Goal: Transaction & Acquisition: Purchase product/service

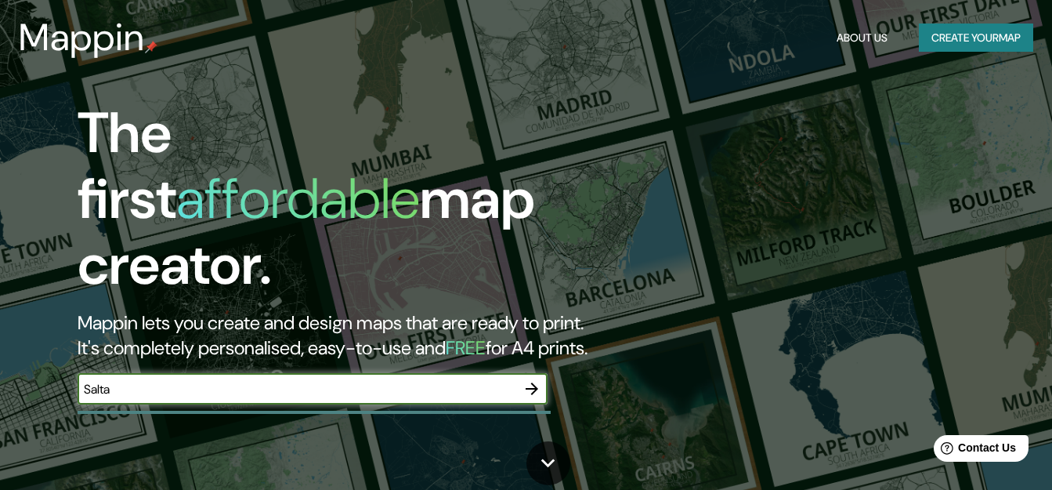
type input "Salta"
click at [964, 49] on button "Create your map" at bounding box center [976, 38] width 114 height 29
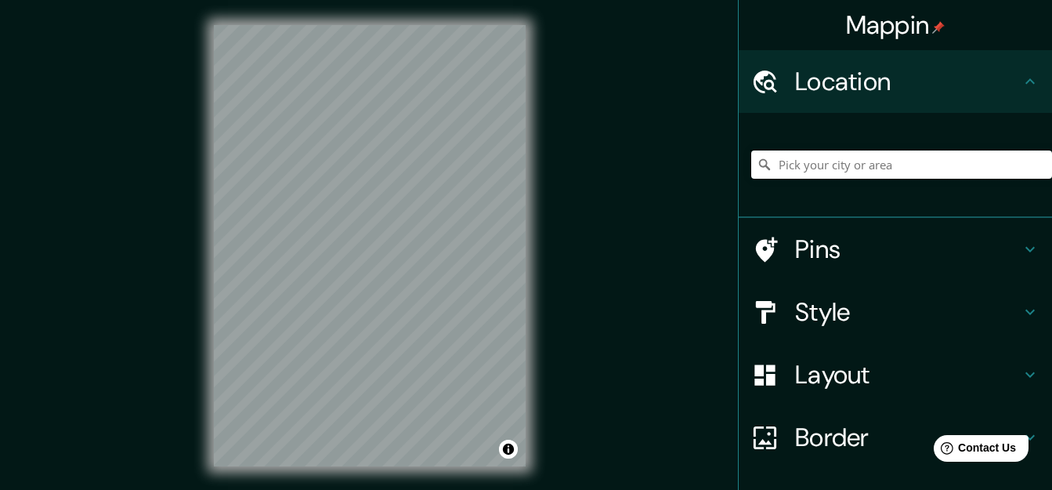
click at [802, 165] on input "Pick your city or area" at bounding box center [901, 164] width 301 height 28
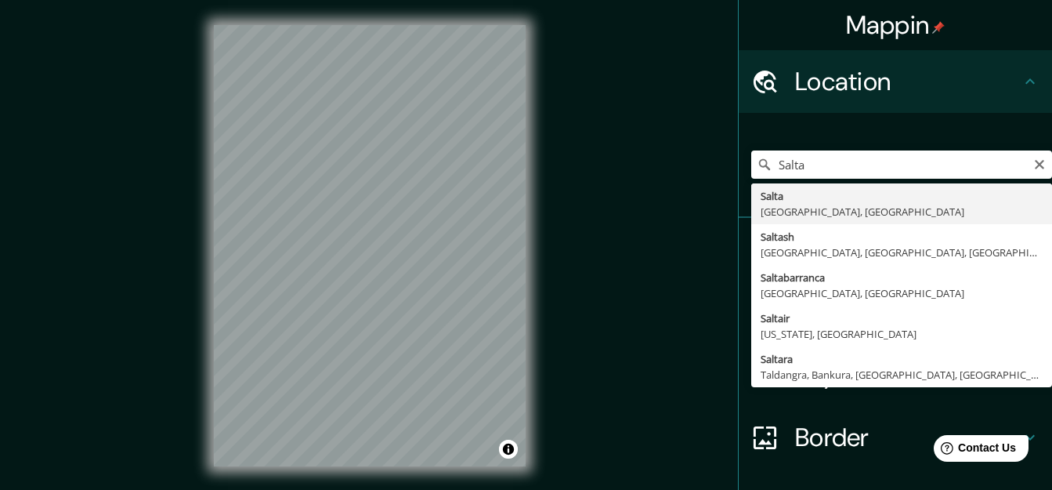
type input "Salta, [GEOGRAPHIC_DATA], [GEOGRAPHIC_DATA]"
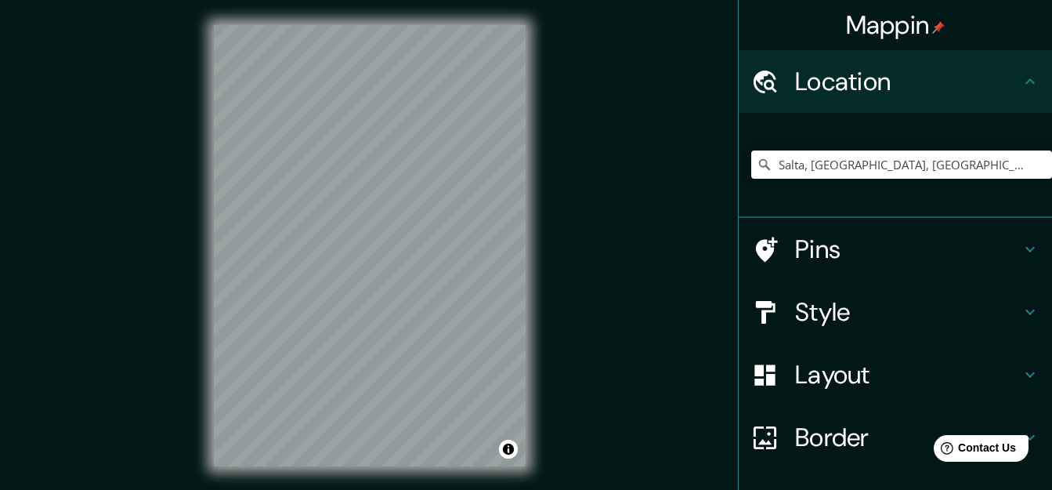
click at [797, 309] on h4 "Style" at bounding box center [908, 311] width 226 height 31
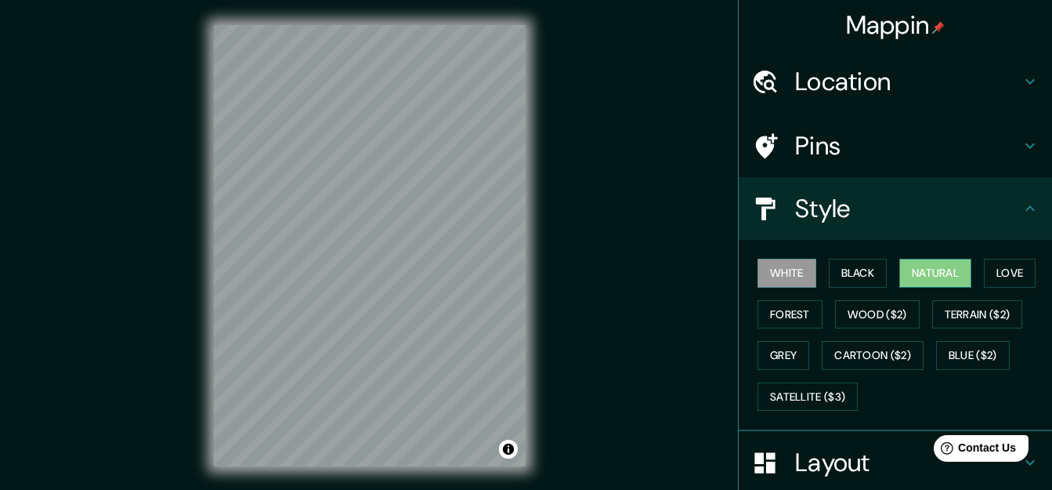
click at [948, 275] on button "Natural" at bounding box center [935, 273] width 72 height 29
click at [830, 133] on h4 "Pins" at bounding box center [908, 145] width 226 height 31
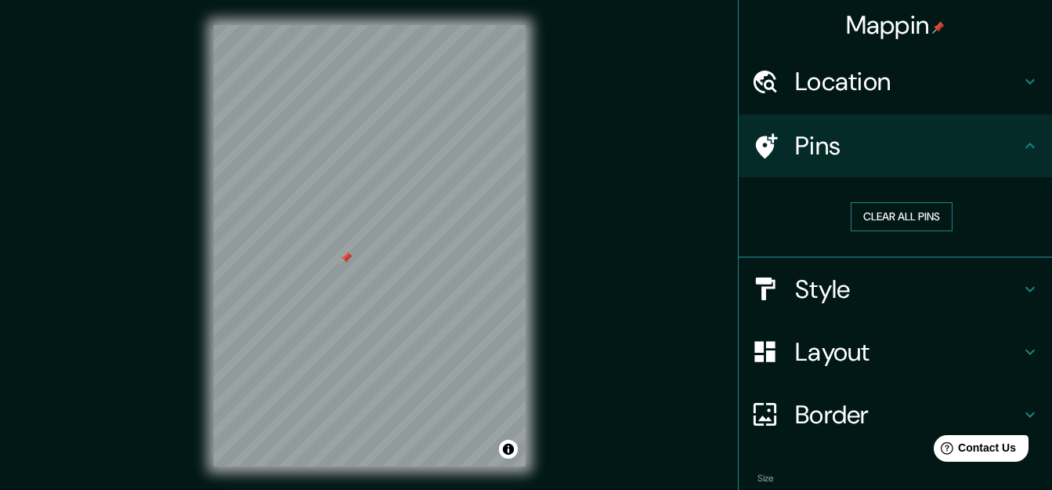
click at [861, 215] on button "Clear all pins" at bounding box center [902, 216] width 102 height 29
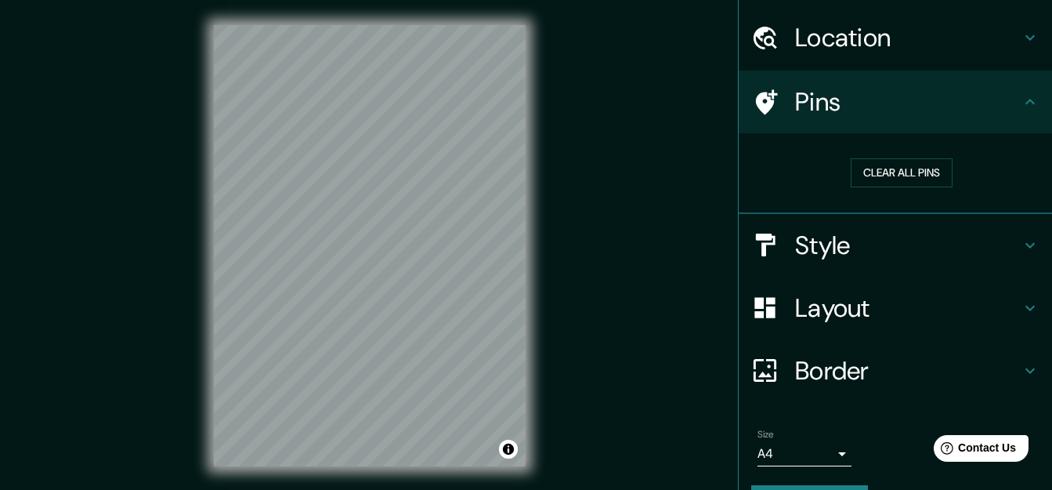
scroll to position [86, 0]
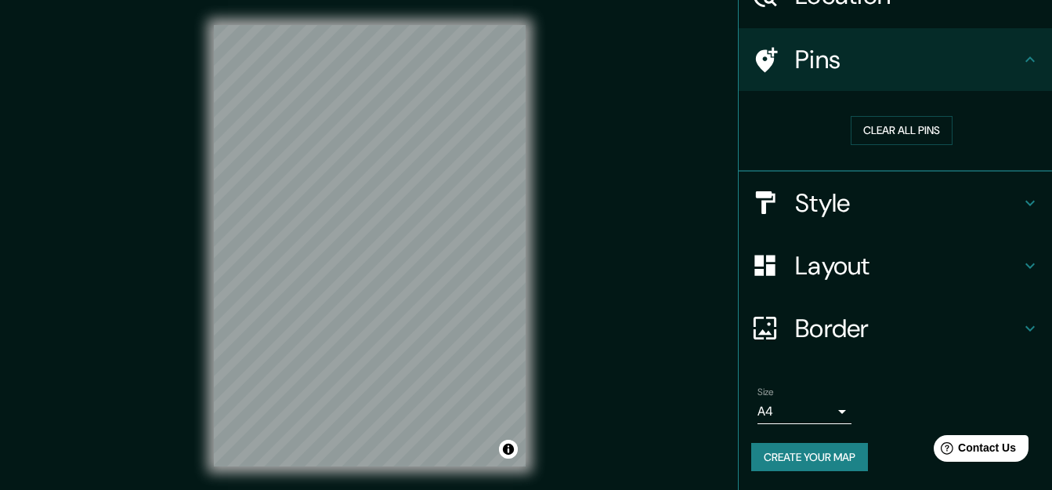
click at [856, 234] on div "Layout" at bounding box center [895, 265] width 313 height 63
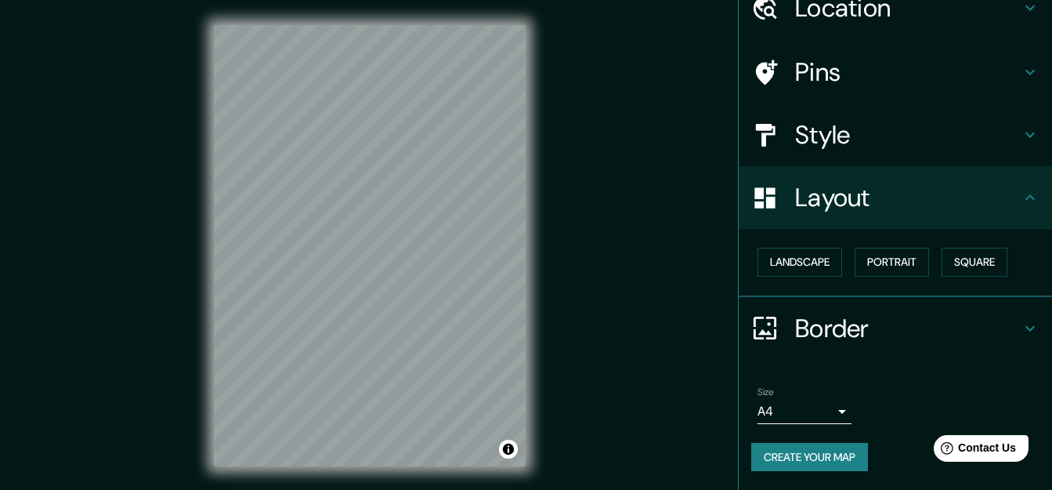
scroll to position [74, 0]
click at [388, 212] on div at bounding box center [394, 210] width 13 height 13
click at [368, 273] on div at bounding box center [368, 267] width 13 height 13
click at [385, 235] on div at bounding box center [387, 236] width 13 height 13
click at [348, 280] on div at bounding box center [349, 276] width 13 height 13
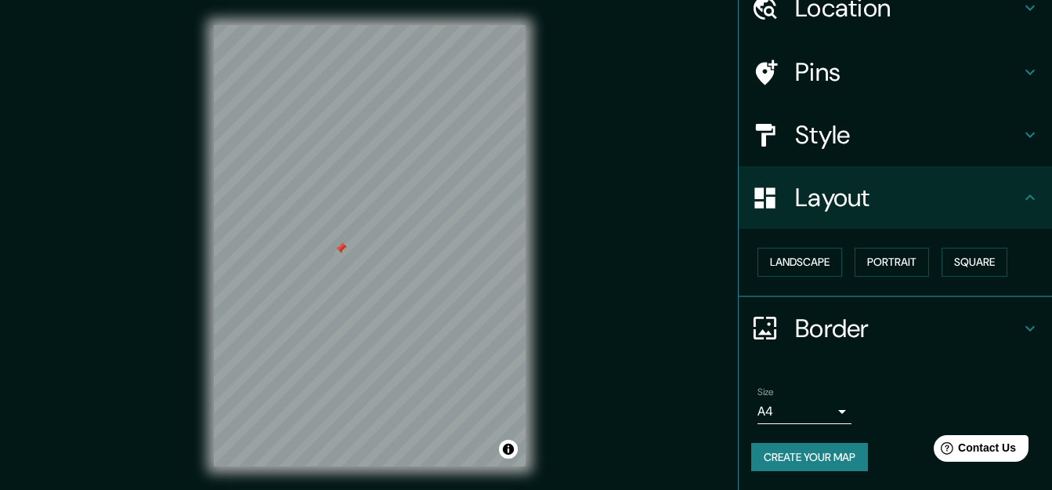
click at [346, 245] on div at bounding box center [340, 248] width 13 height 13
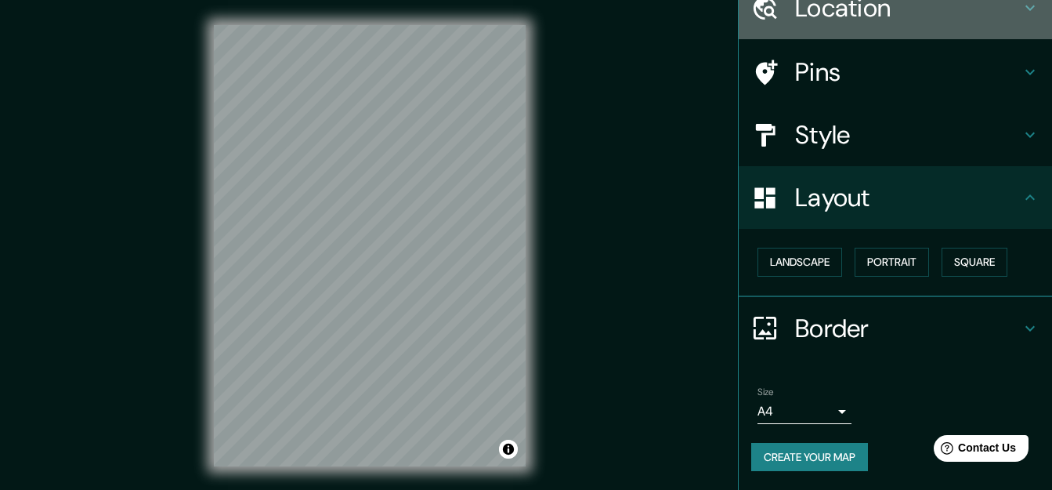
click at [823, 26] on div "Location" at bounding box center [895, 7] width 313 height 63
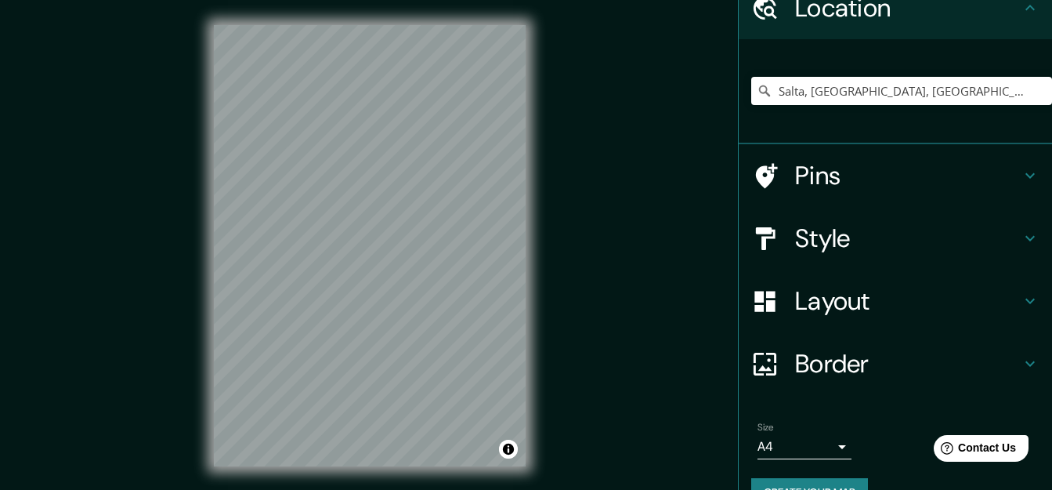
click at [819, 161] on h4 "Pins" at bounding box center [908, 175] width 226 height 31
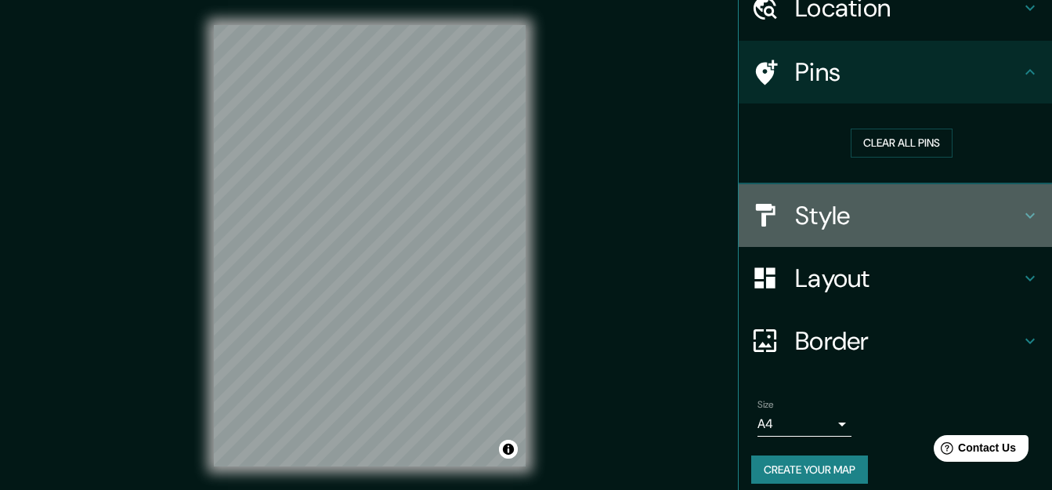
click at [821, 211] on h4 "Style" at bounding box center [908, 215] width 226 height 31
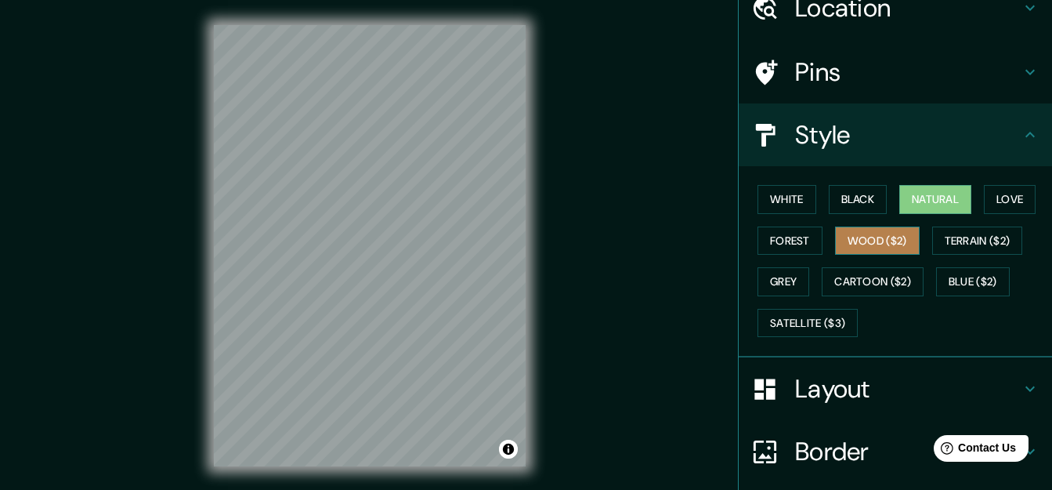
click at [886, 244] on button "Wood ($2)" at bounding box center [877, 240] width 85 height 29
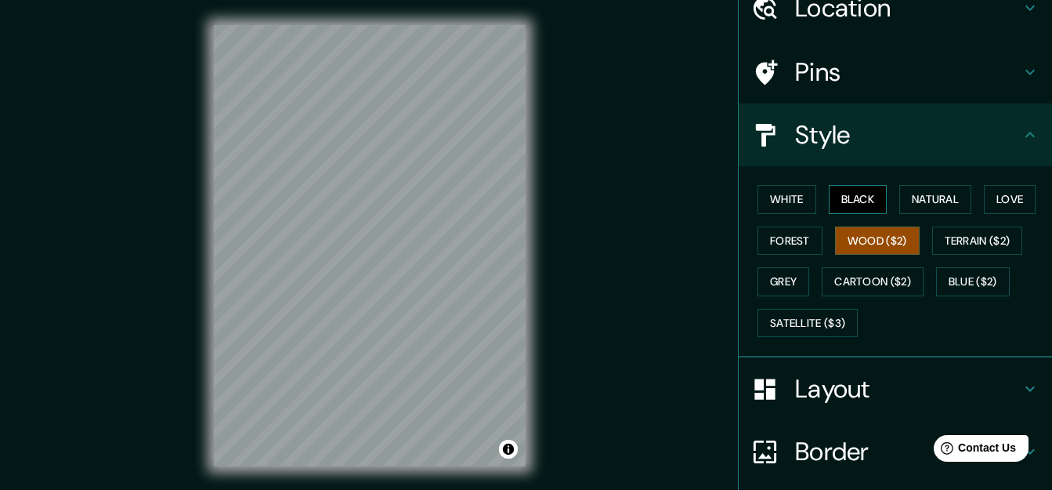
click at [844, 192] on button "Black" at bounding box center [858, 199] width 59 height 29
click at [938, 215] on div "White Black Natural Love Forest Wood ($2) Terrain ($2) Grey Cartoon ($2) Blue (…" at bounding box center [901, 261] width 301 height 165
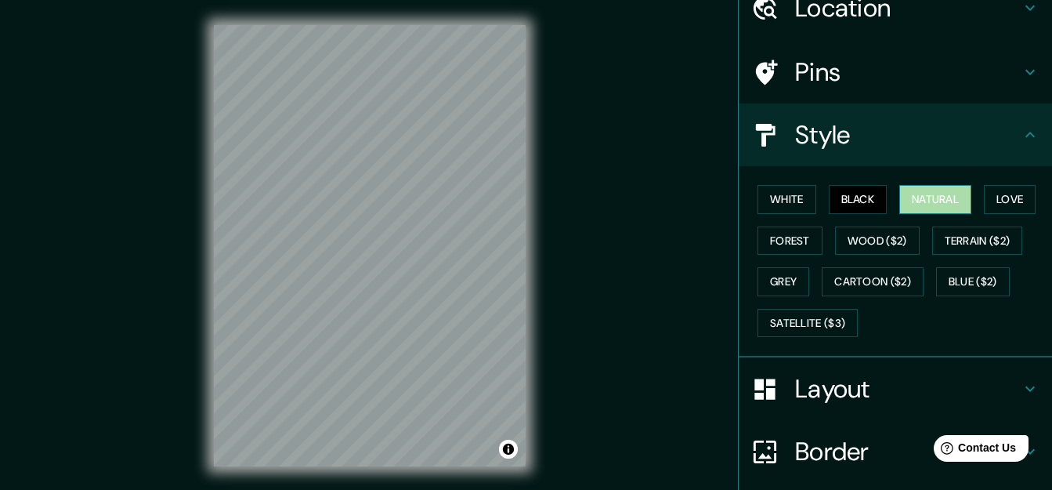
click at [921, 197] on button "Natural" at bounding box center [935, 199] width 72 height 29
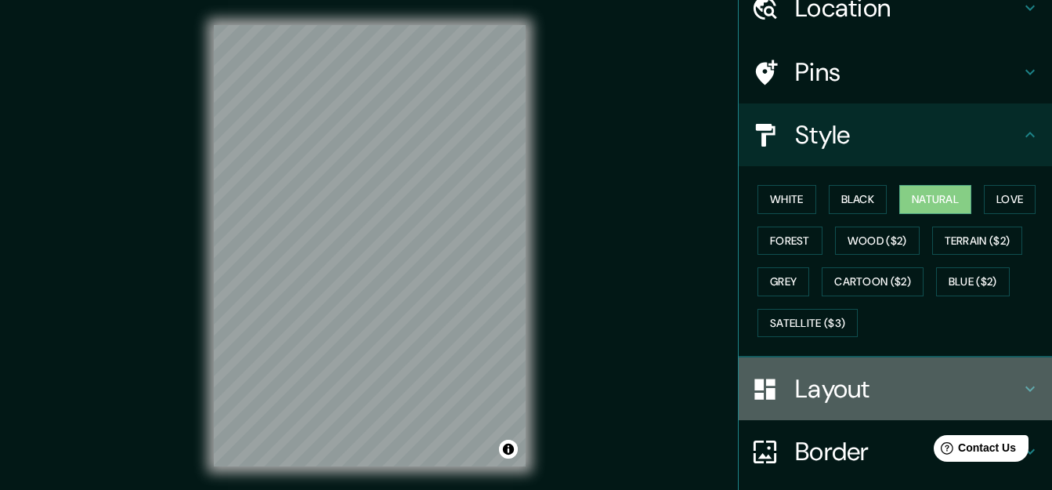
click at [834, 389] on h4 "Layout" at bounding box center [908, 388] width 226 height 31
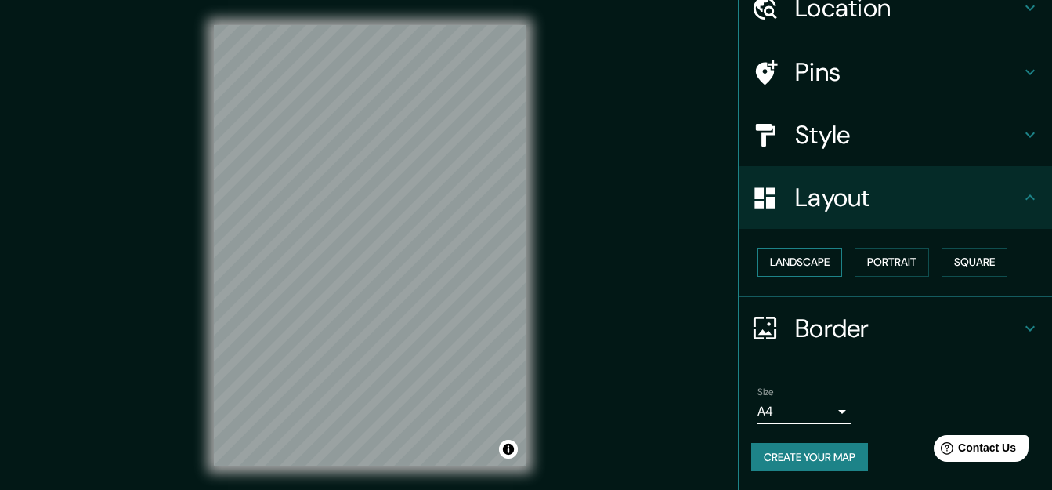
click at [811, 264] on button "Landscape" at bounding box center [800, 262] width 85 height 29
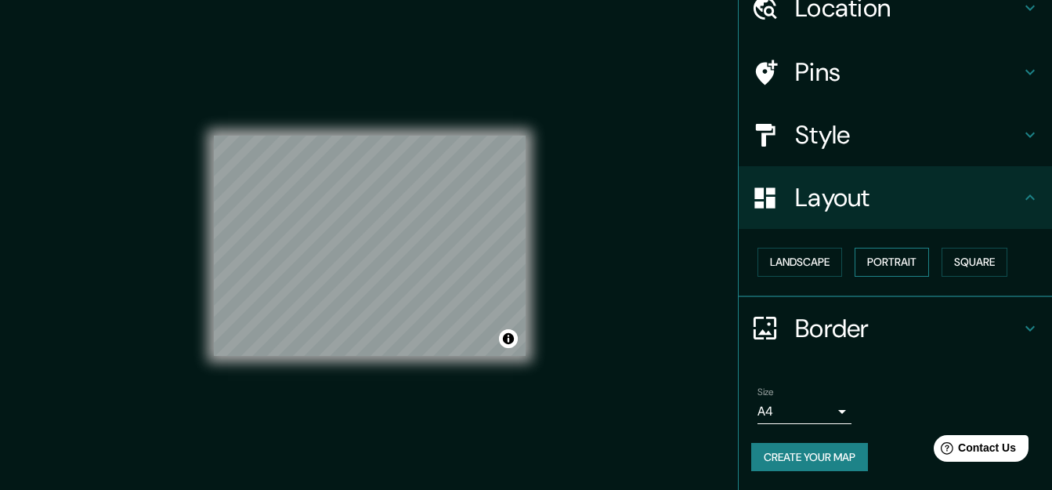
click at [862, 262] on button "Portrait" at bounding box center [892, 262] width 74 height 29
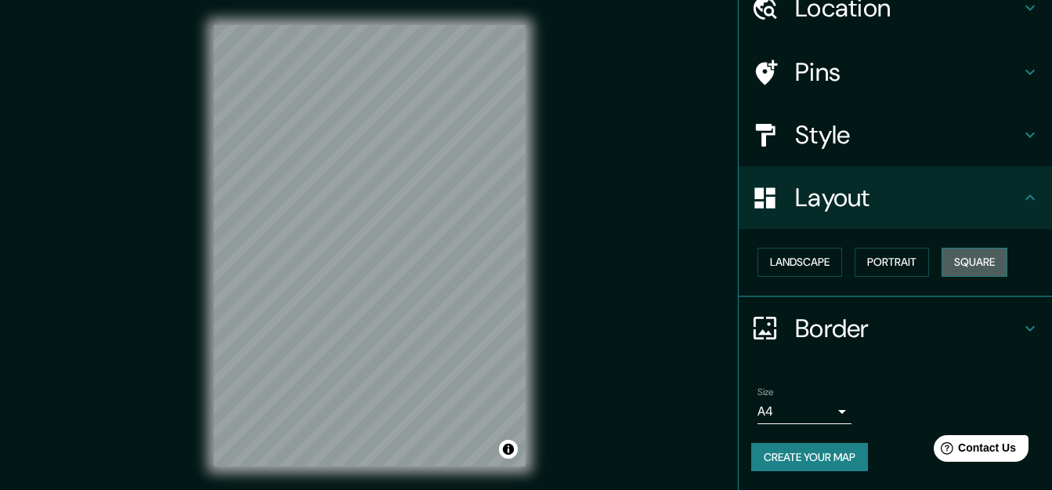
click at [951, 269] on button "Square" at bounding box center [975, 262] width 66 height 29
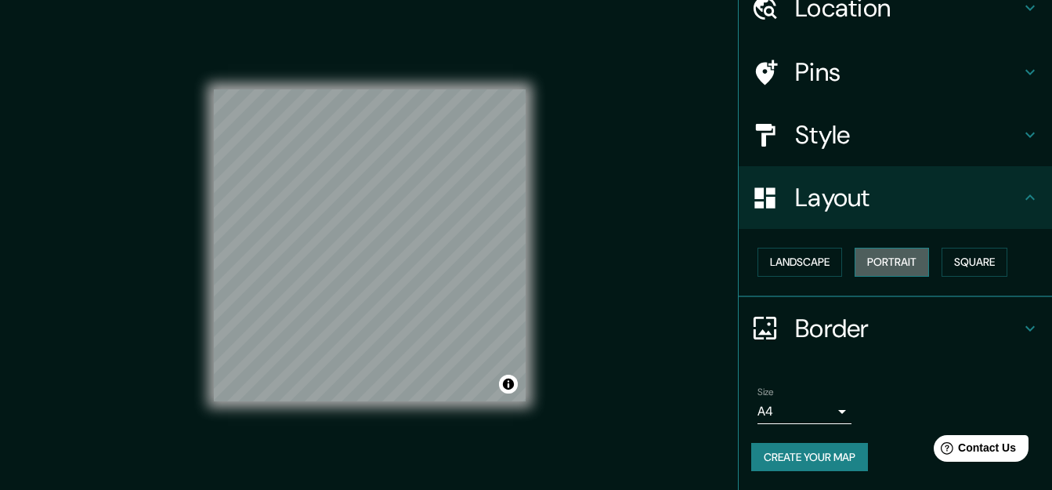
click at [881, 260] on button "Portrait" at bounding box center [892, 262] width 74 height 29
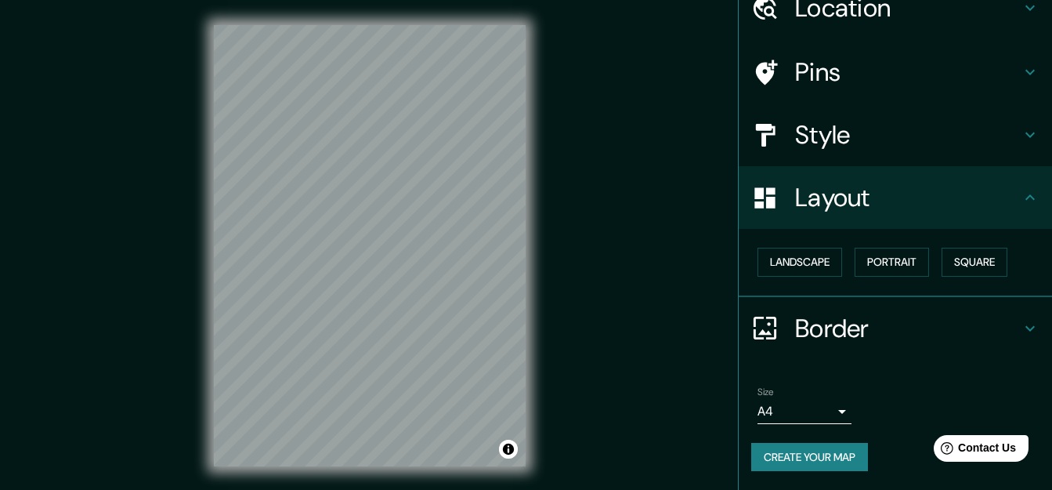
click at [944, 326] on h4 "Border" at bounding box center [908, 328] width 226 height 31
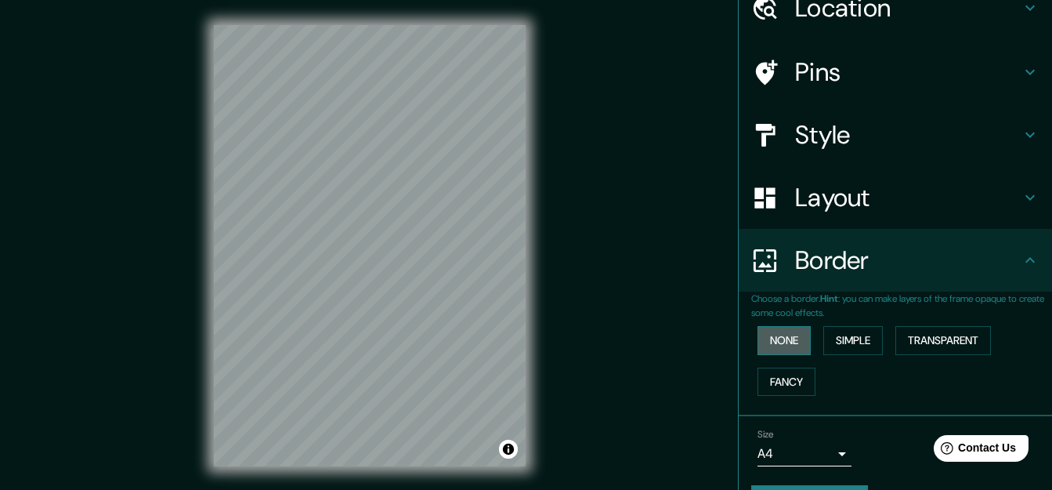
click at [765, 343] on button "None" at bounding box center [784, 340] width 53 height 29
click at [861, 355] on div "None Simple Transparent Fancy" at bounding box center [901, 361] width 301 height 82
click at [848, 347] on button "Simple" at bounding box center [853, 340] width 60 height 29
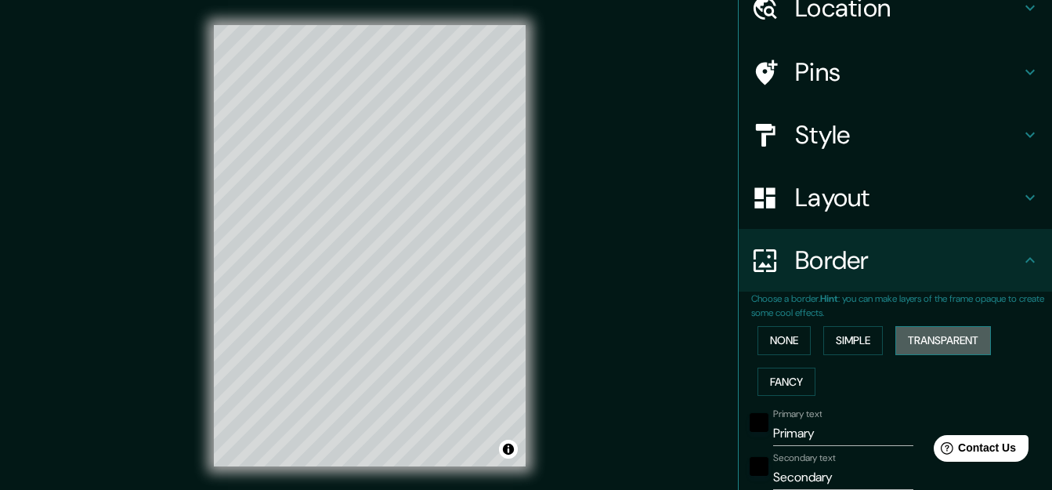
click at [918, 342] on button "Transparent" at bounding box center [943, 340] width 96 height 29
click at [789, 387] on button "Fancy" at bounding box center [787, 381] width 58 height 29
click at [786, 345] on button "None" at bounding box center [784, 340] width 53 height 29
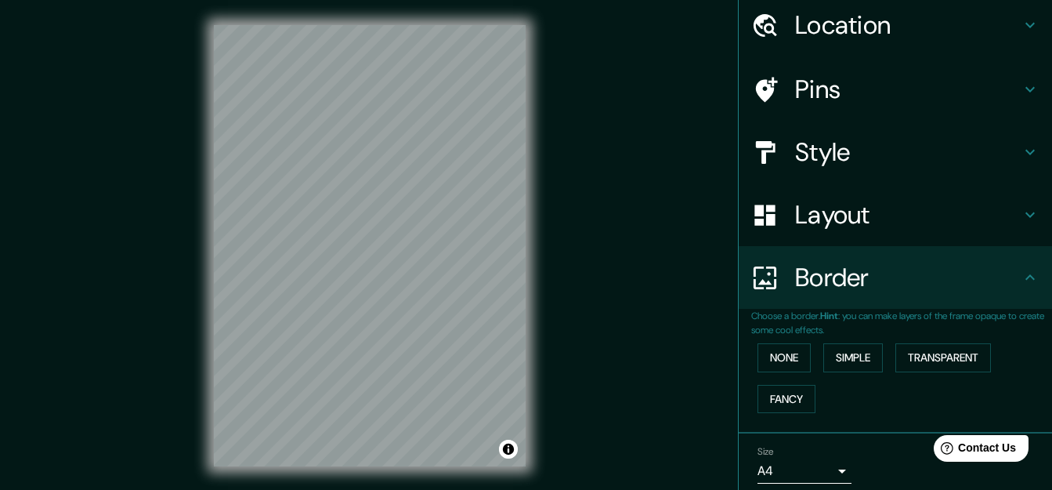
scroll to position [0, 0]
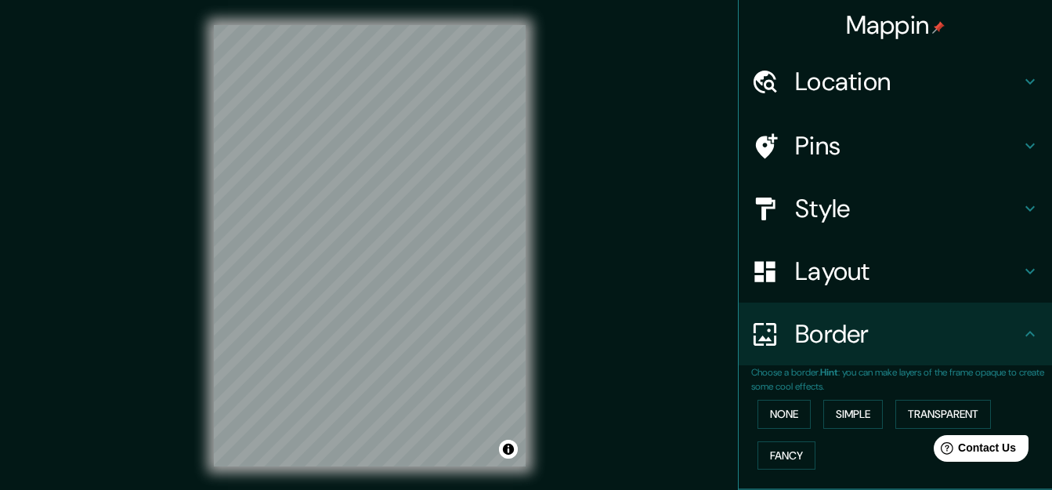
click at [846, 146] on h4 "Pins" at bounding box center [908, 145] width 226 height 31
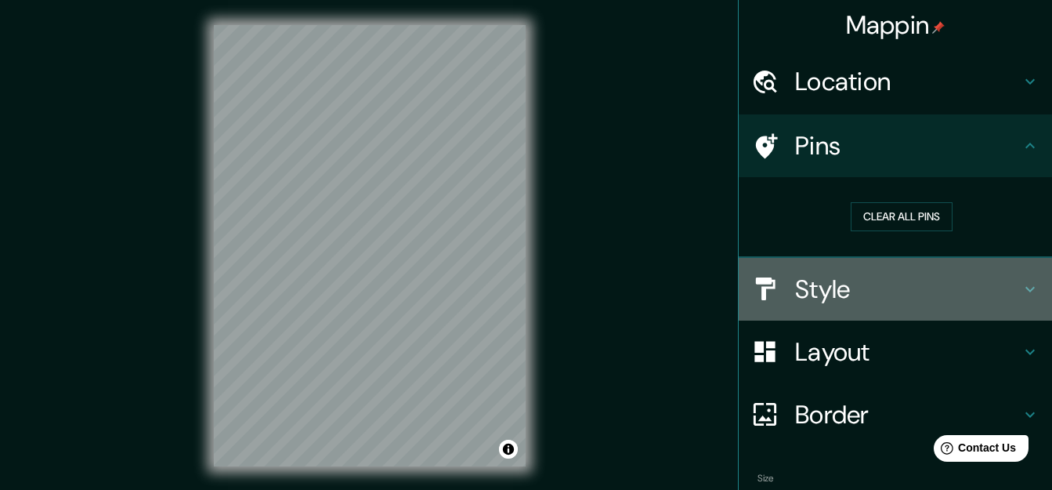
click at [839, 307] on div "Style" at bounding box center [895, 289] width 313 height 63
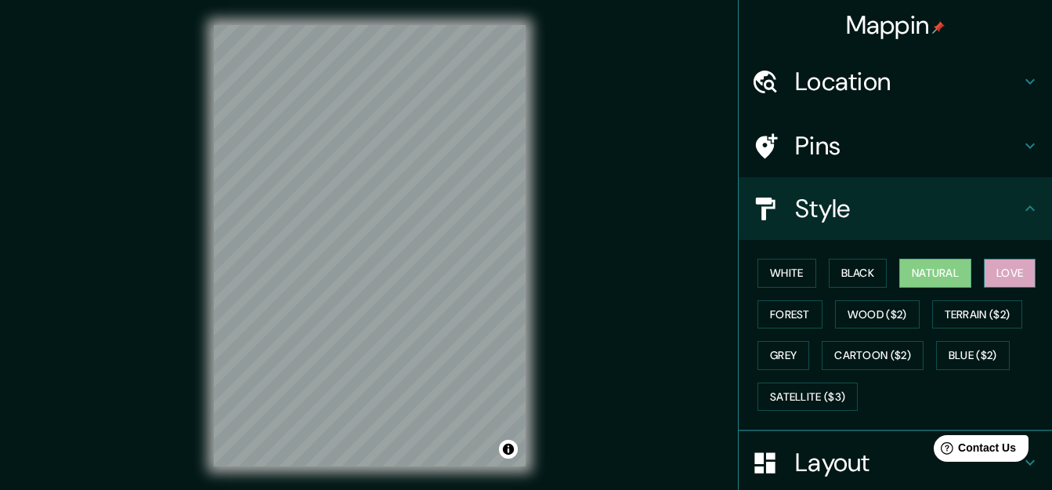
click at [1000, 275] on button "Love" at bounding box center [1010, 273] width 52 height 29
click at [795, 319] on button "Forest" at bounding box center [790, 314] width 65 height 29
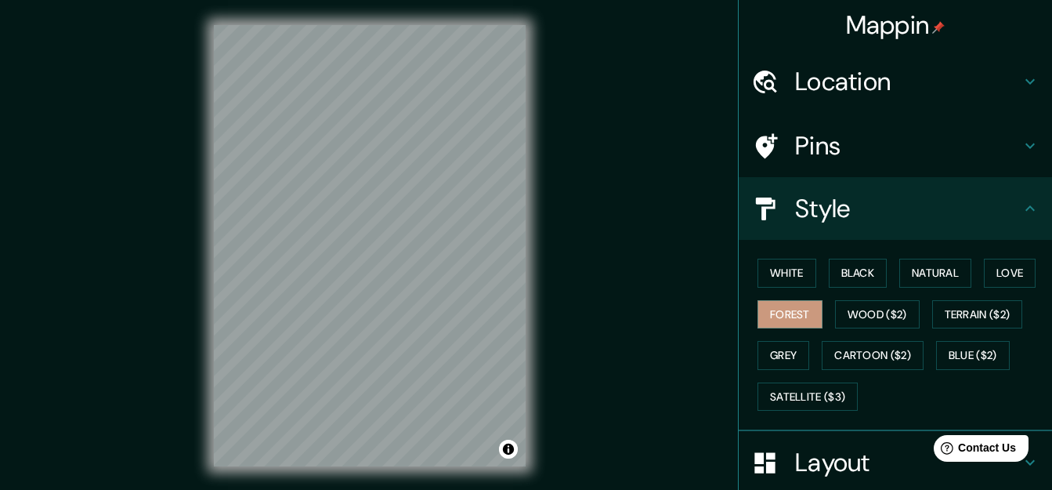
click at [893, 332] on div "White Black Natural Love Forest Wood ($2) Terrain ($2) Grey Cartoon ($2) Blue (…" at bounding box center [901, 334] width 301 height 165
click at [894, 327] on button "Wood ($2)" at bounding box center [877, 314] width 85 height 29
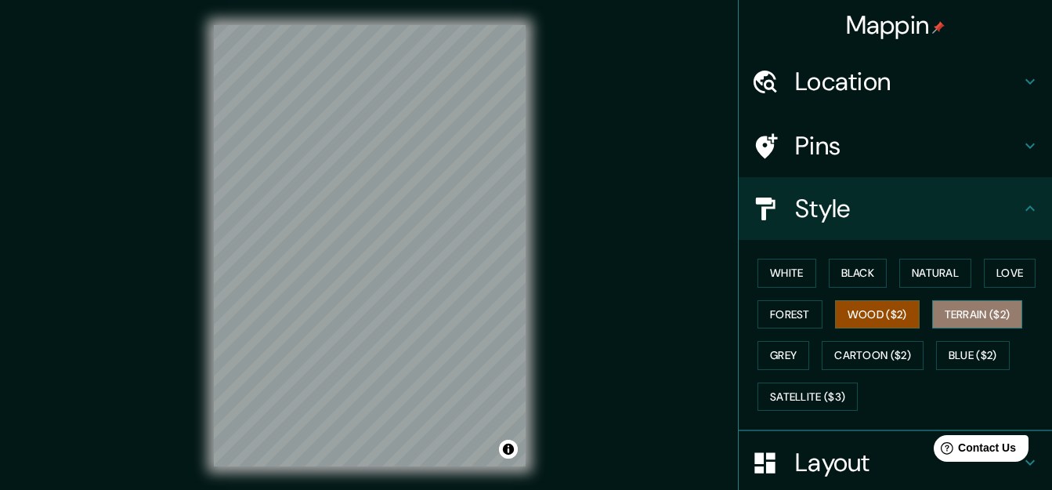
click at [991, 322] on button "Terrain ($2)" at bounding box center [977, 314] width 91 height 29
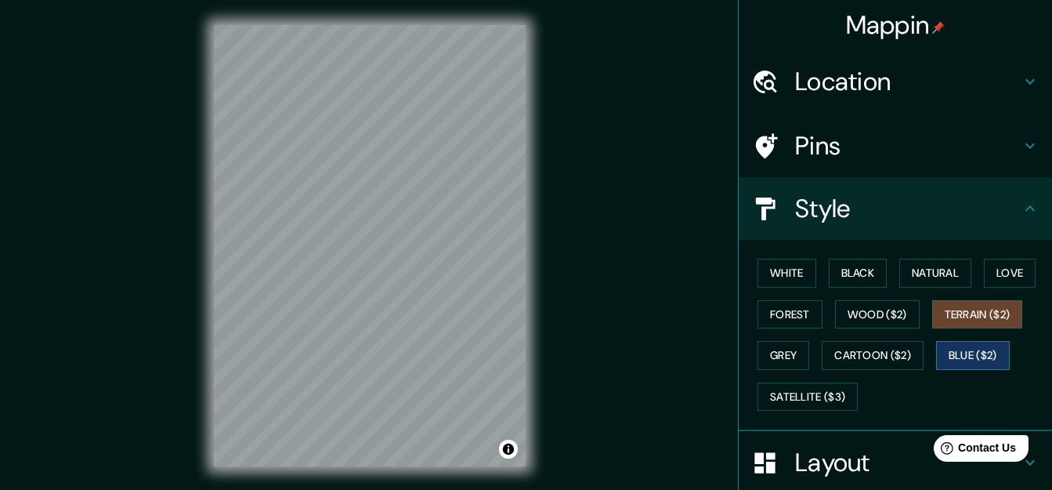
click at [974, 366] on button "Blue ($2)" at bounding box center [973, 355] width 74 height 29
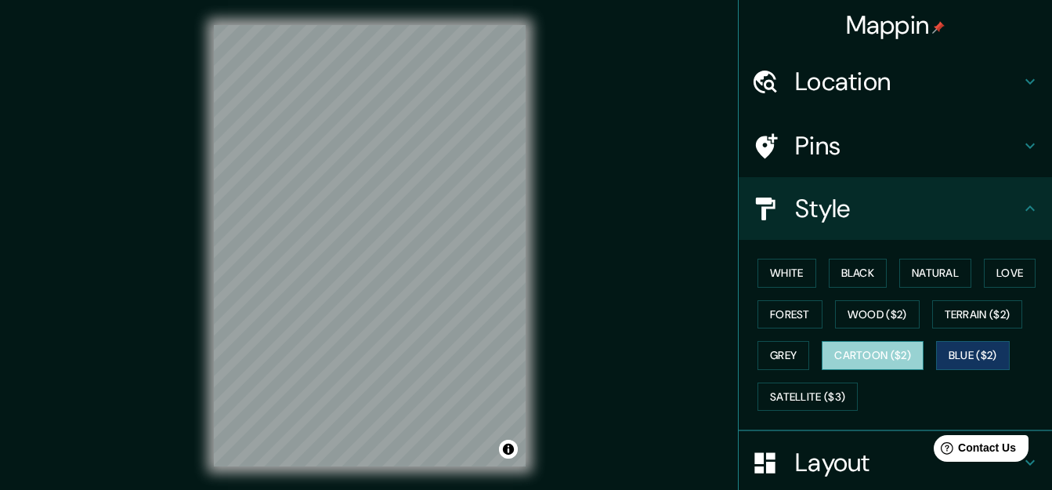
click at [888, 356] on button "Cartoon ($2)" at bounding box center [873, 355] width 102 height 29
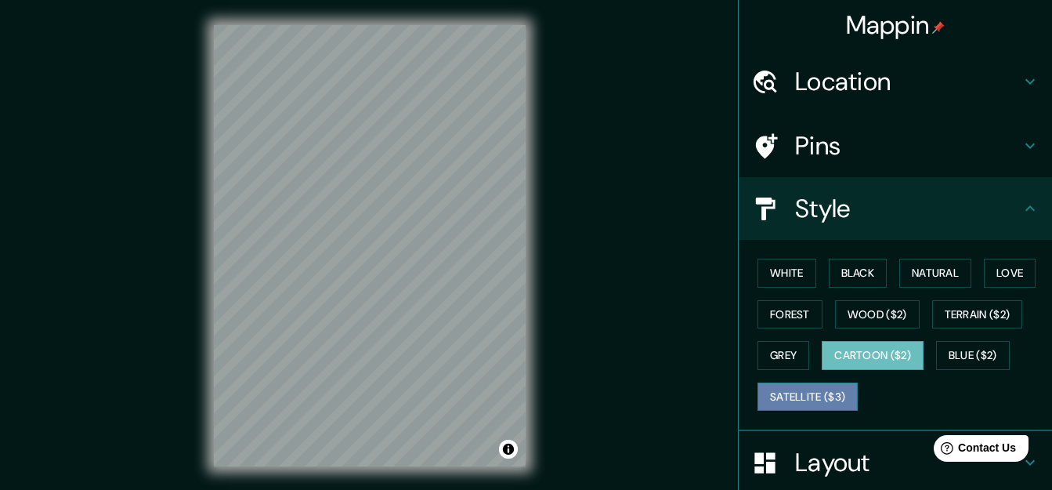
click at [800, 406] on button "Satellite ($3)" at bounding box center [808, 396] width 100 height 29
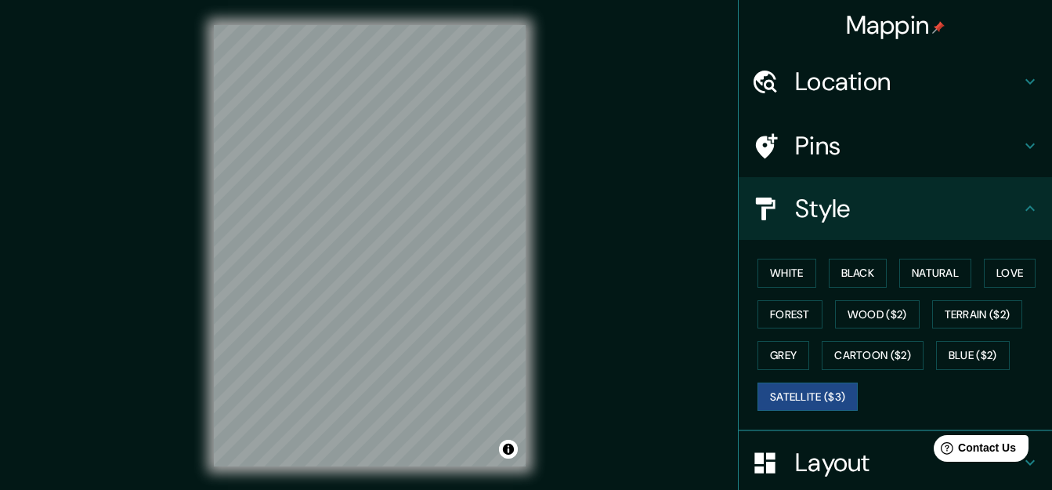
click at [548, 356] on div "© Mapbox © OpenStreetMap Improve this map © Maxar" at bounding box center [370, 245] width 362 height 491
click at [384, 204] on div at bounding box center [380, 203] width 13 height 13
click at [196, 145] on div "© Mapbox © OpenStreetMap Improve this map © Maxar" at bounding box center [370, 245] width 362 height 491
click at [389, 252] on div at bounding box center [389, 247] width 13 height 13
click at [389, 251] on div at bounding box center [392, 246] width 13 height 13
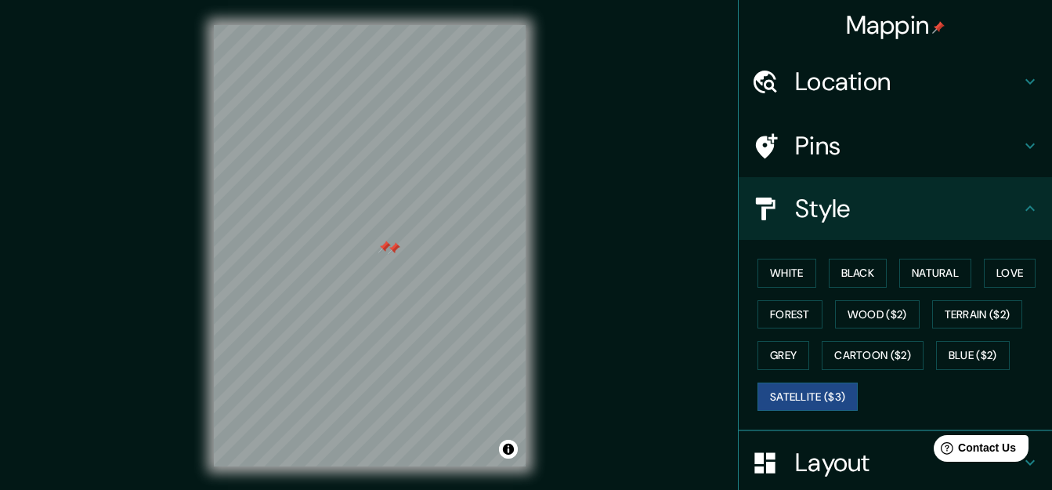
drag, startPoint x: 389, startPoint y: 248, endPoint x: 383, endPoint y: 240, distance: 8.9
click at [388, 244] on div at bounding box center [394, 248] width 13 height 13
click at [383, 240] on div at bounding box center [384, 243] width 13 height 13
click at [393, 230] on div at bounding box center [390, 234] width 13 height 13
click at [396, 256] on div at bounding box center [395, 256] width 13 height 13
